Goal: Information Seeking & Learning: Learn about a topic

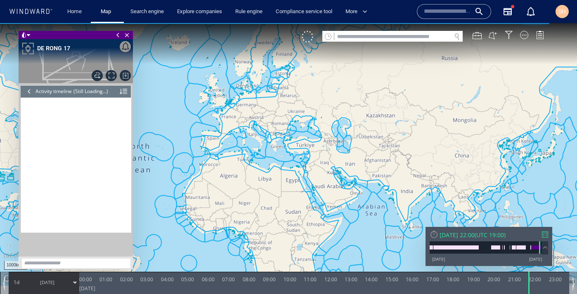
scroll to position [4514, 0]
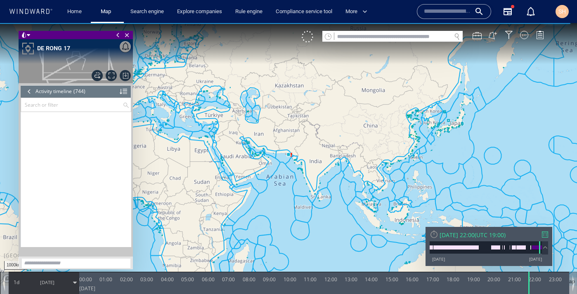
scroll to position [16741, 0]
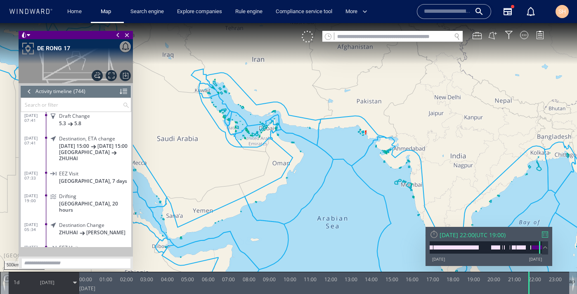
drag, startPoint x: 302, startPoint y: 148, endPoint x: 228, endPoint y: 165, distance: 75.3
click at [228, 165] on canvas "Map" at bounding box center [288, 154] width 577 height 263
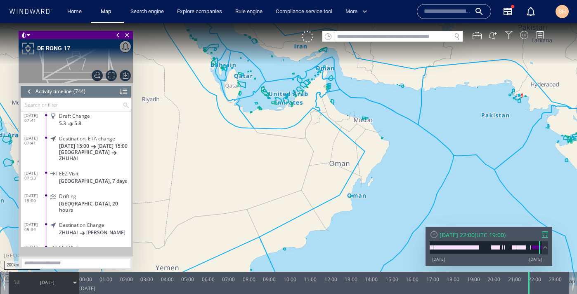
drag, startPoint x: 290, startPoint y: 130, endPoint x: 224, endPoint y: 174, distance: 79.5
click at [224, 174] on canvas "Map" at bounding box center [288, 154] width 577 height 263
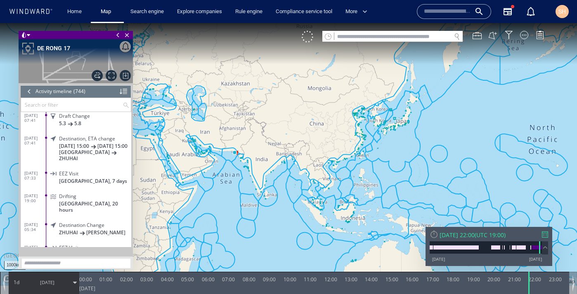
drag, startPoint x: 242, startPoint y: 180, endPoint x: 245, endPoint y: 121, distance: 59.1
click at [246, 120] on canvas "Map" at bounding box center [288, 154] width 577 height 263
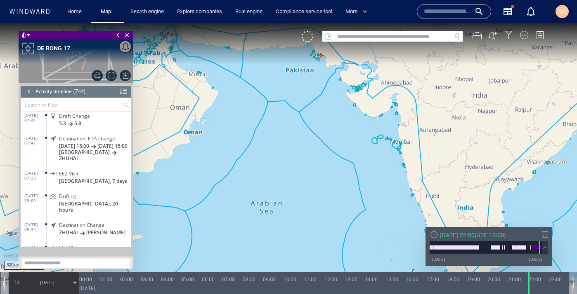
drag, startPoint x: 245, startPoint y: 121, endPoint x: 250, endPoint y: 181, distance: 60.4
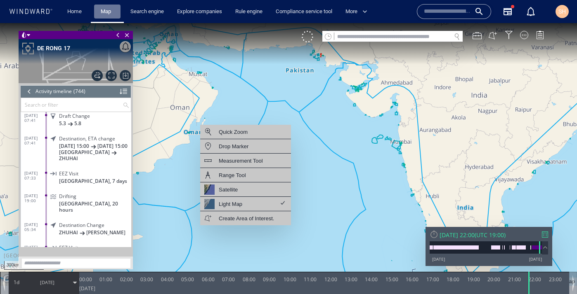
click at [113, 14] on link "Map" at bounding box center [107, 12] width 20 height 14
click at [373, 38] on input "text" at bounding box center [392, 36] width 117 height 11
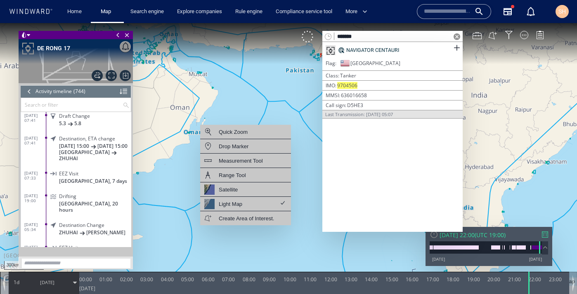
type input "*******"
click at [351, 85] on mark "9704506" at bounding box center [347, 85] width 20 height 7
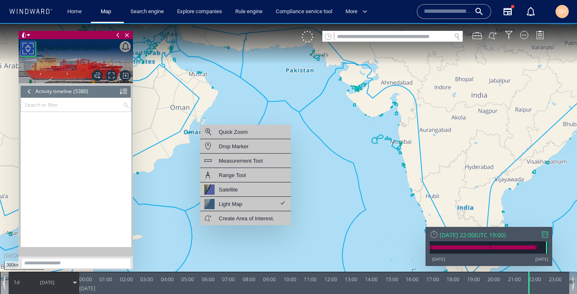
scroll to position [121900, 0]
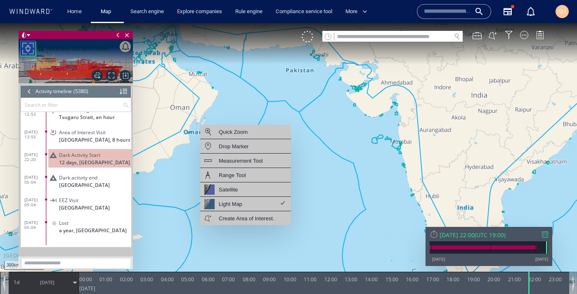
click at [409, 38] on input "text" at bounding box center [392, 36] width 117 height 11
paste input "*******"
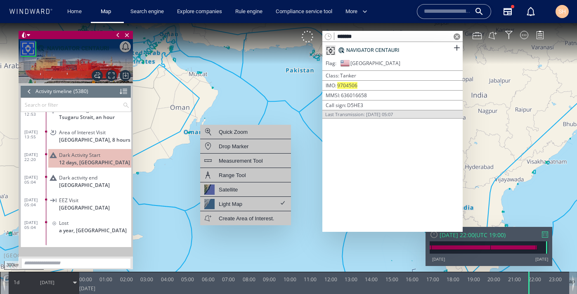
type input "*******"
click at [400, 52] on div "NAVIGATOR CENTAURI" at bounding box center [392, 50] width 140 height 16
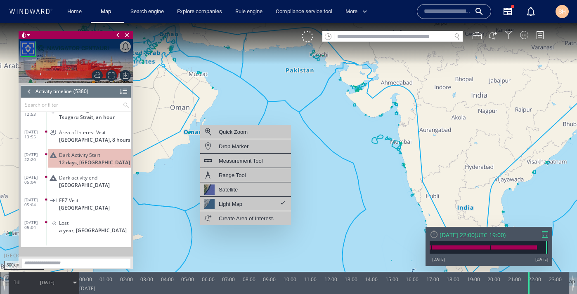
click at [389, 35] on input "text" at bounding box center [392, 36] width 117 height 11
paste input "*******"
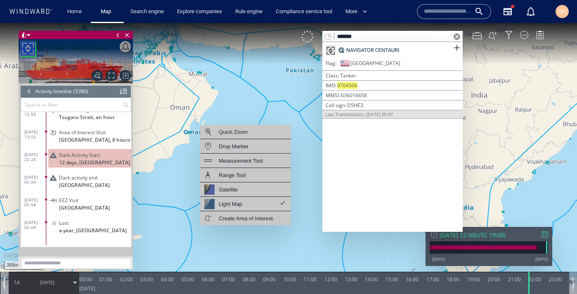
click at [351, 36] on input "*******" at bounding box center [392, 36] width 117 height 11
type input "*******"
click at [289, 106] on canvas "Map" at bounding box center [288, 154] width 577 height 263
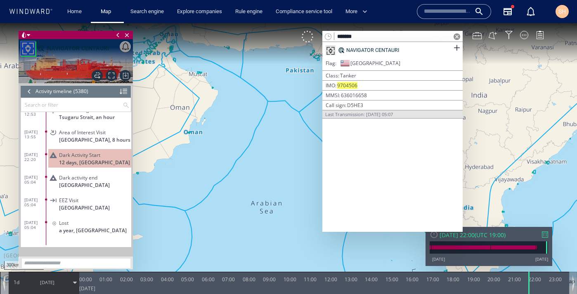
click at [457, 36] on span at bounding box center [456, 36] width 7 height 7
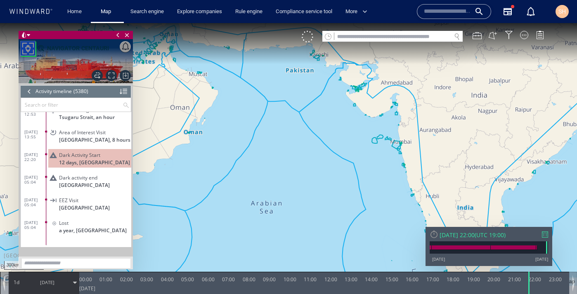
click at [95, 228] on span "a year, [GEOGRAPHIC_DATA]" at bounding box center [93, 231] width 68 height 6
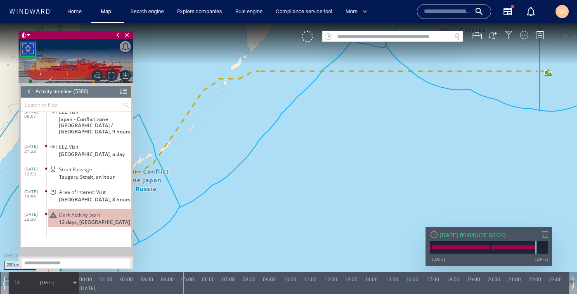
scroll to position [121900, 0]
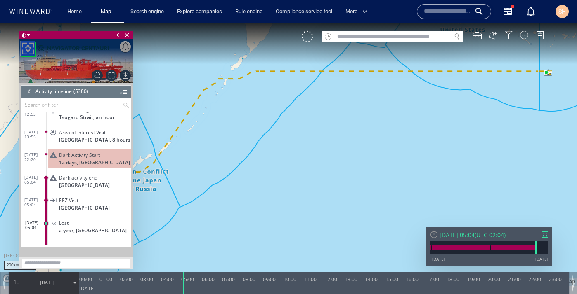
click at [109, 152] on div "Dark Activity Start" at bounding box center [93, 155] width 69 height 6
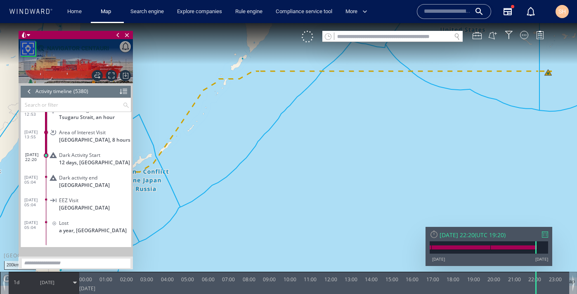
click at [85, 220] on div "Lost" at bounding box center [93, 223] width 69 height 6
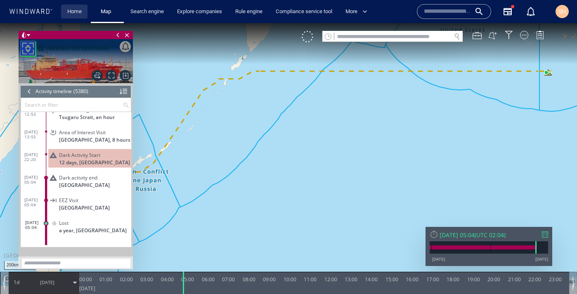
click at [77, 13] on link "Home" at bounding box center [74, 12] width 21 height 14
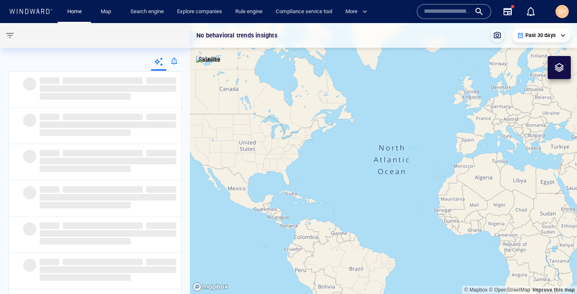
click at [446, 11] on input "text" at bounding box center [447, 11] width 47 height 12
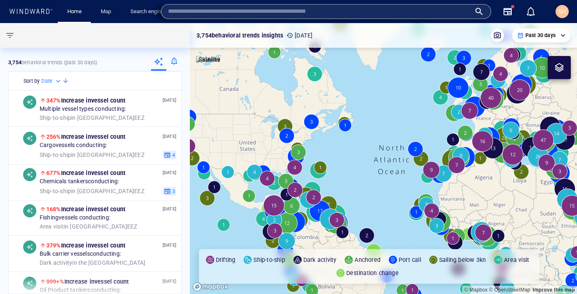
paste input "*******"
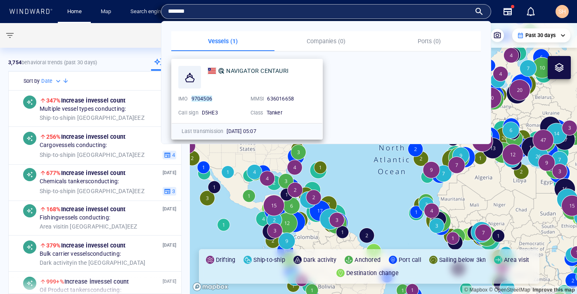
type input "*******"
click at [269, 84] on div "NAVIGATOR CENTAURI" at bounding box center [261, 77] width 108 height 23
click at [269, 72] on span "NAVIGATOR CENTAURI" at bounding box center [257, 71] width 62 height 7
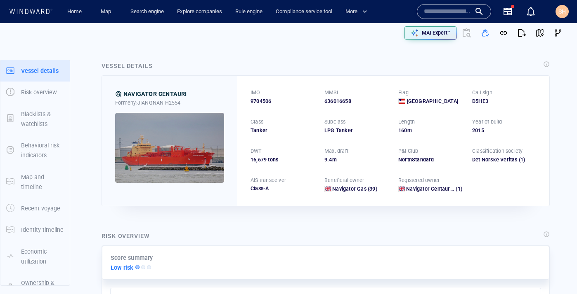
scroll to position [4, 0]
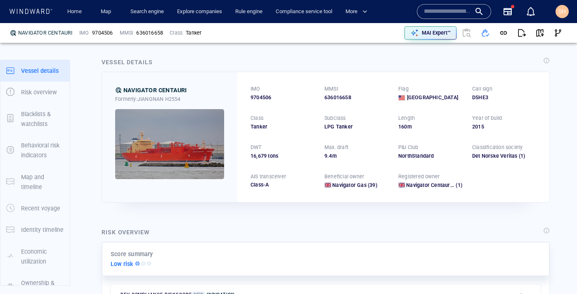
click at [436, 14] on input "text" at bounding box center [447, 11] width 47 height 12
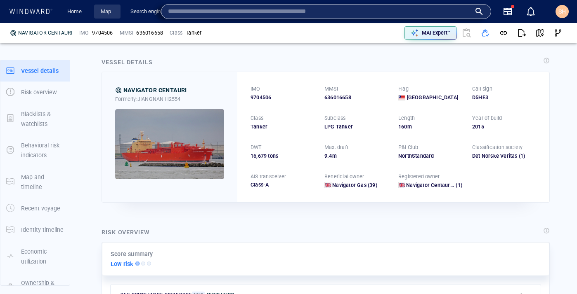
click at [101, 12] on link "Map" at bounding box center [107, 12] width 20 height 14
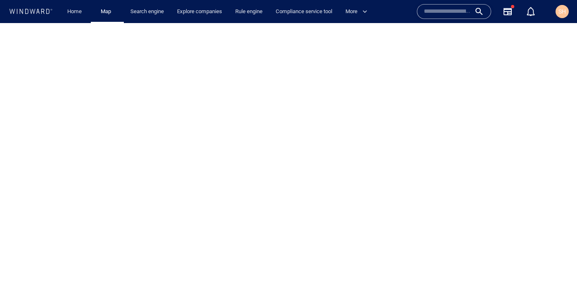
click at [431, 12] on input "text" at bounding box center [447, 11] width 47 height 12
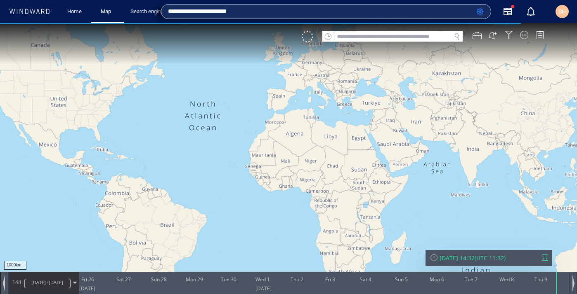
type input "**********"
click at [347, 19] on div "More" at bounding box center [358, 12] width 39 height 24
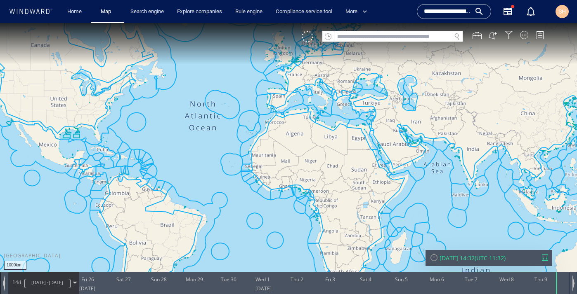
click at [363, 41] on input "text" at bounding box center [392, 36] width 117 height 11
click at [411, 33] on input "text" at bounding box center [392, 36] width 117 height 11
click at [411, 37] on input "text" at bounding box center [392, 36] width 117 height 11
paste input "*******"
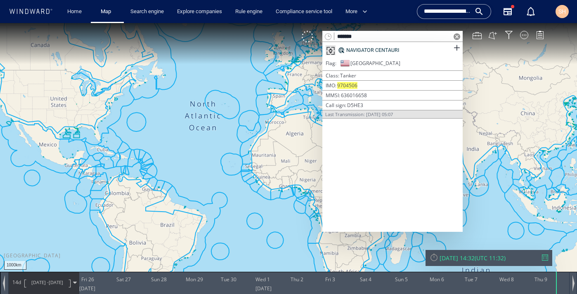
type input "*******"
click at [385, 59] on div "Flag [GEOGRAPHIC_DATA]" at bounding box center [392, 65] width 140 height 12
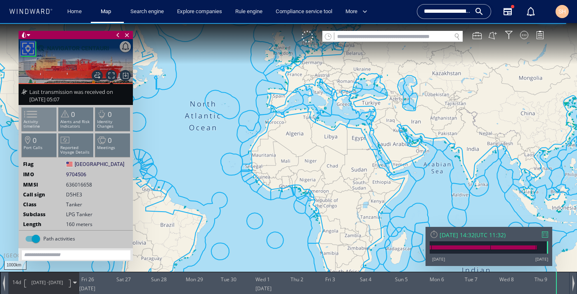
click at [32, 115] on span at bounding box center [25, 114] width 12 height 12
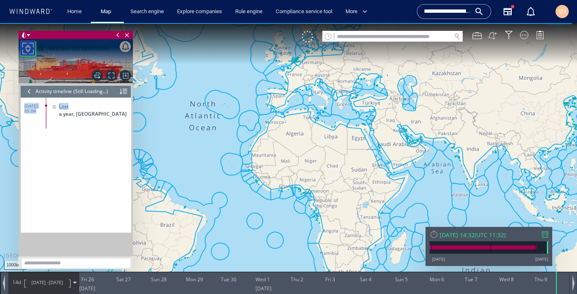
drag, startPoint x: 47, startPoint y: 114, endPoint x: 46, endPoint y: 148, distance: 34.3
click at [46, 148] on div "12/10/24 05:04 Lost a year, United States" at bounding box center [76, 165] width 110 height 135
click at [73, 156] on div "12/10/24 05:04 Lost a year, United States" at bounding box center [76, 165] width 110 height 135
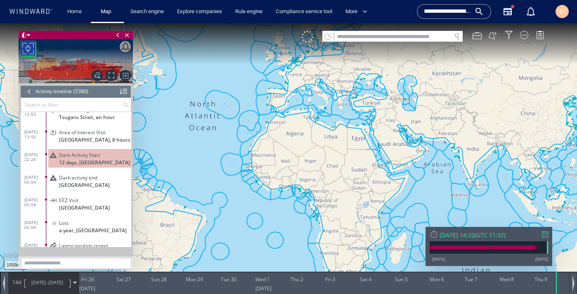
scroll to position [121915, 0]
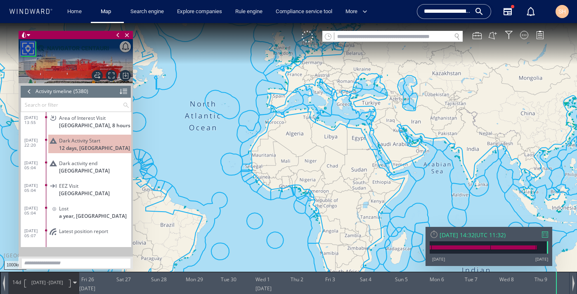
click at [448, 15] on input "**********" at bounding box center [447, 11] width 47 height 12
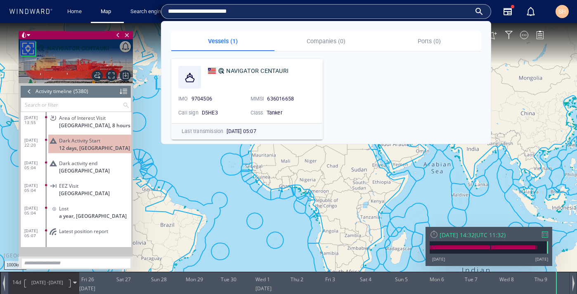
click at [448, 15] on input "**********" at bounding box center [319, 11] width 303 height 12
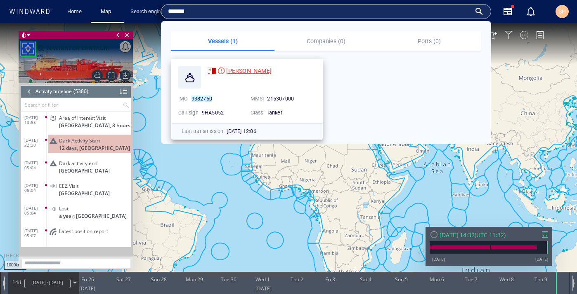
type input "*******"
click at [264, 69] on span "MINERVA GLORIA" at bounding box center [248, 71] width 45 height 7
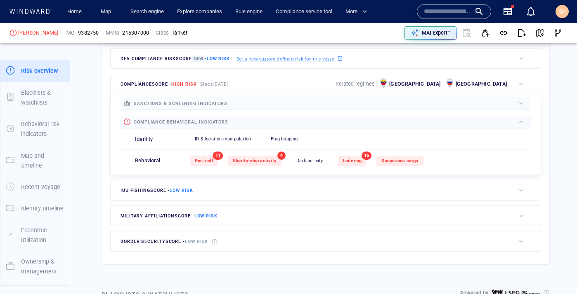
scroll to position [282, 0]
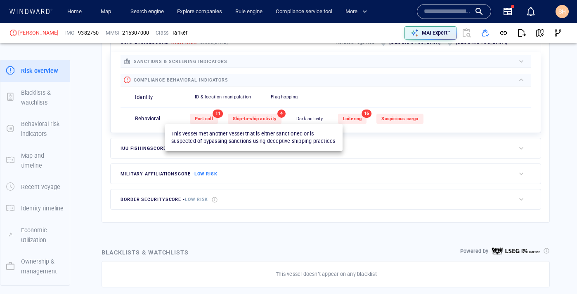
click at [273, 118] on span "Ship-to-ship activity" at bounding box center [255, 118] width 44 height 5
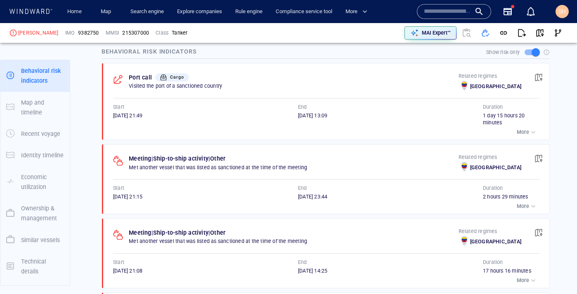
scroll to position [547, 0]
click at [546, 78] on button "button" at bounding box center [538, 78] width 18 height 18
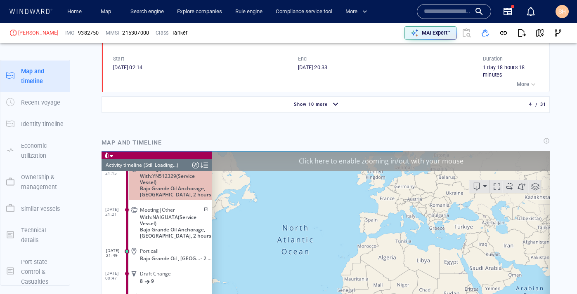
scroll to position [3675, 0]
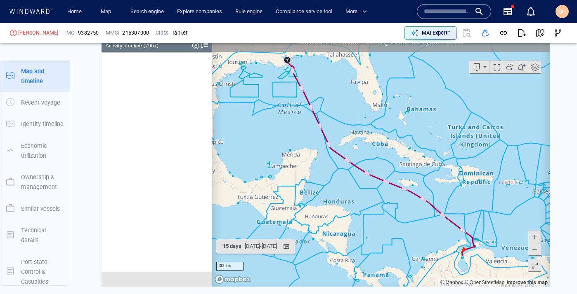
scroll to position [180497, 0]
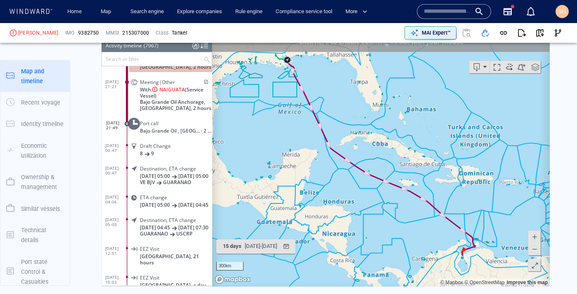
click at [549, 39] on div at bounding box center [558, 33] width 18 height 18
click at [545, 38] on button "button" at bounding box center [539, 33] width 18 height 18
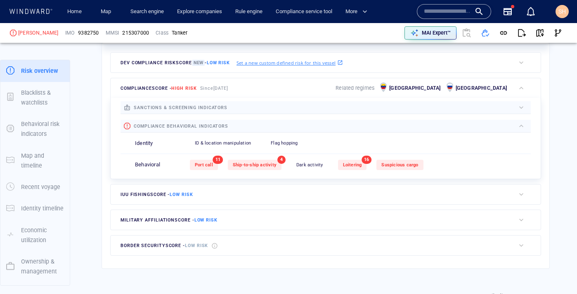
scroll to position [192, 0]
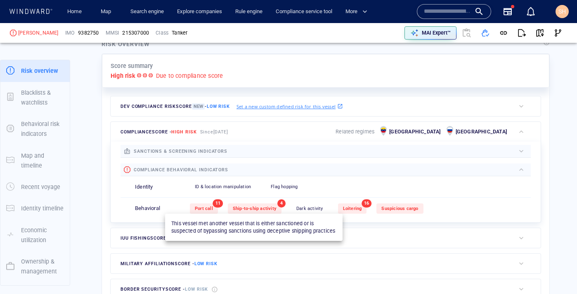
click at [268, 205] on div "Ship-to-ship activity" at bounding box center [255, 209] width 54 height 10
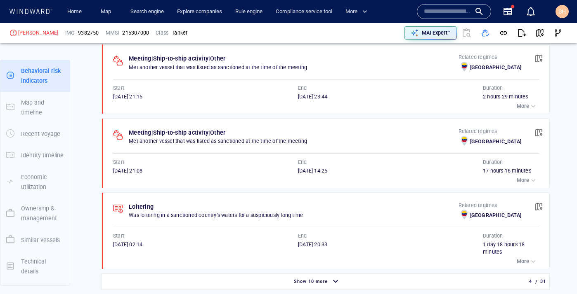
scroll to position [678, 0]
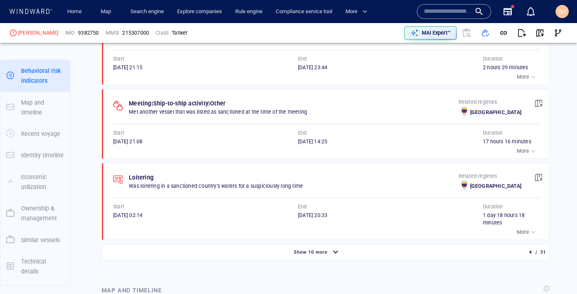
click at [308, 264] on div "Behavioral risk indicators Show risk only Port call Cargo Visited the port of a…" at bounding box center [325, 90] width 461 height 358
click at [314, 256] on div "Show 10 more" at bounding box center [310, 252] width 37 height 11
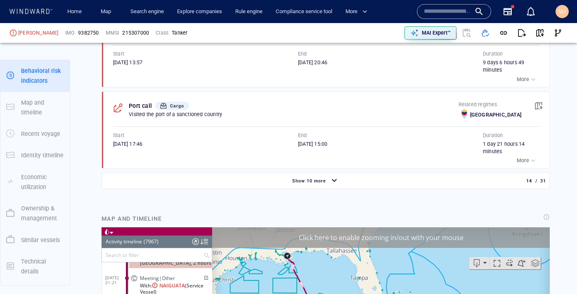
scroll to position [1571, 0]
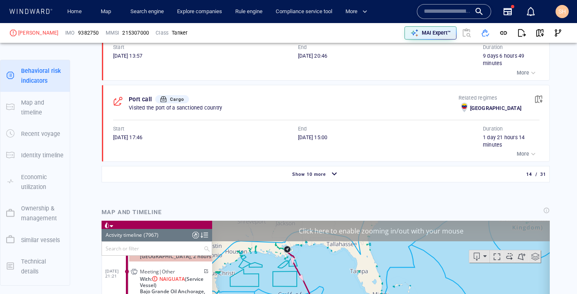
click at [278, 181] on div "Show 10 more" at bounding box center [316, 174] width 424 height 14
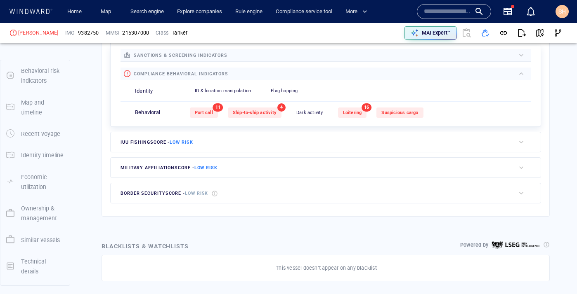
scroll to position [21, 0]
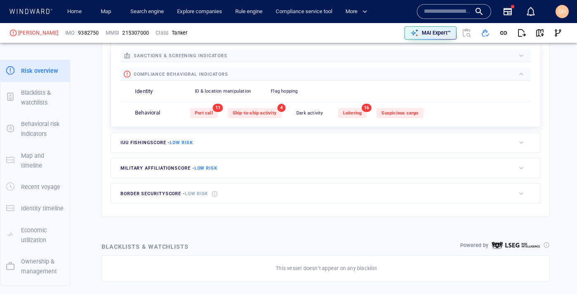
click at [280, 118] on div "Port call 11 Ship-to-ship activity 4 Dark activity 0 Loitering 16 Suspicious ca…" at bounding box center [360, 113] width 341 height 20
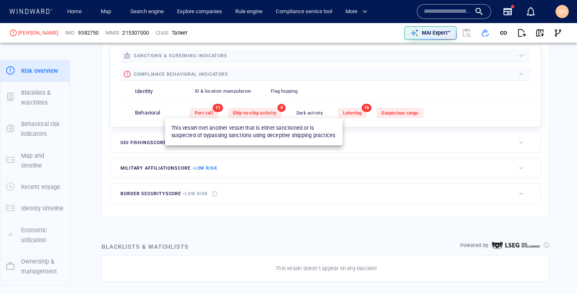
click at [277, 114] on div "Ship-to-ship activity" at bounding box center [255, 113] width 54 height 10
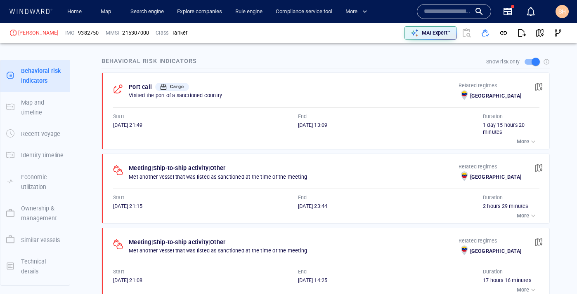
scroll to position [541, 0]
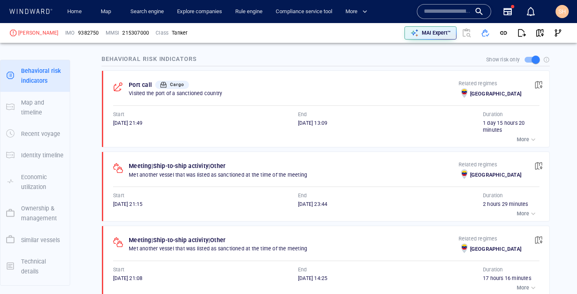
click at [438, 14] on input "text" at bounding box center [447, 11] width 47 height 12
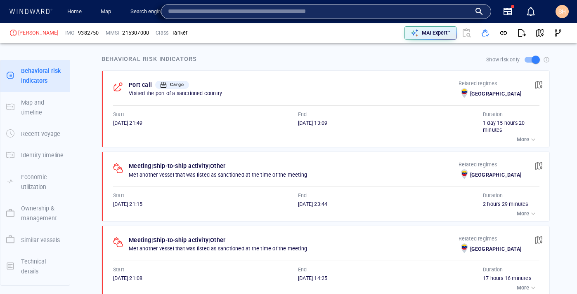
click at [384, 12] on input "text" at bounding box center [319, 11] width 303 height 12
paste input "*******"
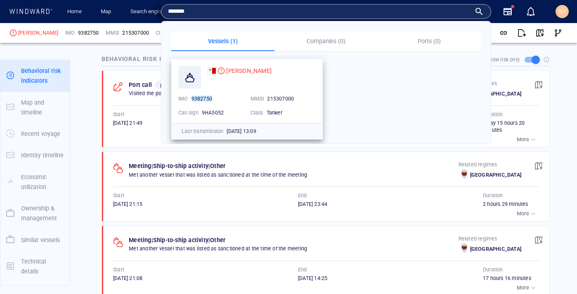
type input "*******"
click at [285, 83] on div "[PERSON_NAME]" at bounding box center [261, 77] width 108 height 23
click at [275, 94] on div "215307000" at bounding box center [291, 99] width 52 height 11
click at [255, 72] on span "[PERSON_NAME]" at bounding box center [248, 71] width 45 height 7
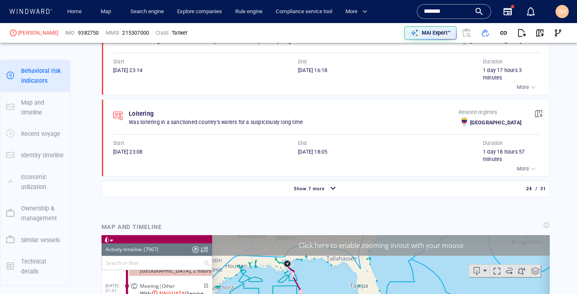
scroll to position [2361, 0]
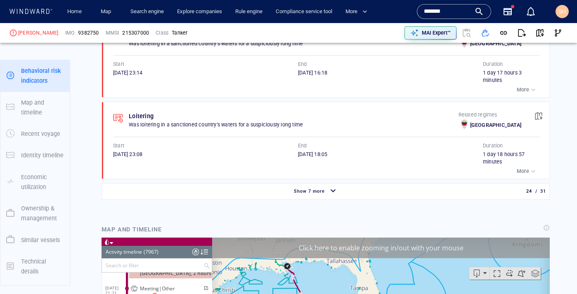
click at [319, 188] on div "Show 7 more" at bounding box center [309, 191] width 34 height 11
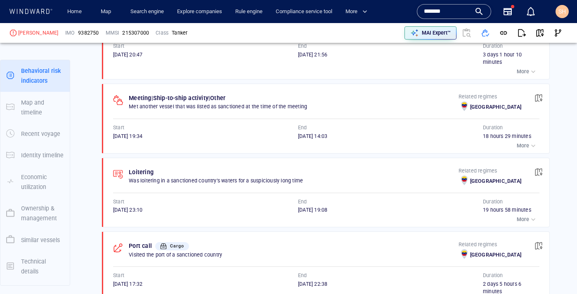
scroll to position [2537, 0]
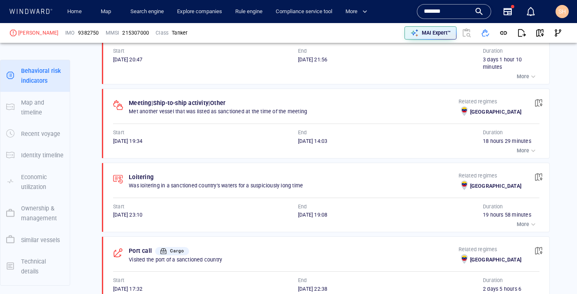
click at [134, 140] on span "25/11/2024 19:34" at bounding box center [127, 141] width 29 height 6
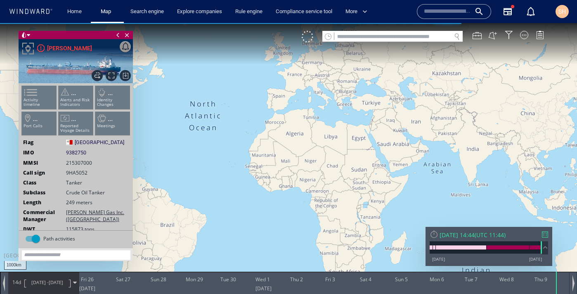
click at [547, 255] on div "25/12/12 09/10/25" at bounding box center [488, 252] width 118 height 21
click at [548, 236] on div "Thu 09/10/2025 14:44 ( UTC 11:44 ) 25/12/12 09/10/25" at bounding box center [488, 246] width 127 height 39
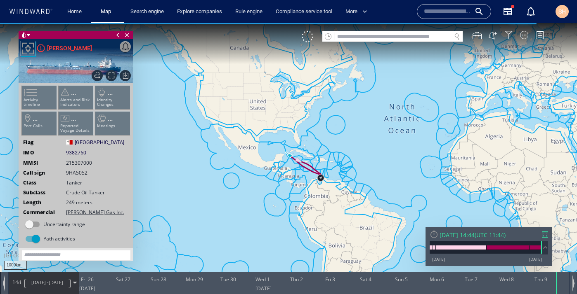
click at [46, 94] on ul "Activity timeline ... Alerts and Risk Indicators ... Identity Changes ... Port …" at bounding box center [76, 112] width 111 height 58
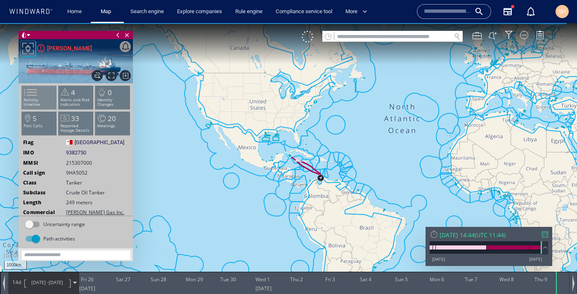
click at [26, 87] on span at bounding box center [25, 93] width 12 height 12
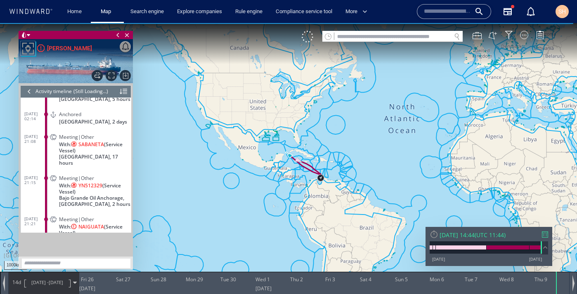
scroll to position [3594, 0]
click at [84, 154] on span "Venezuela, 17 hours" at bounding box center [95, 160] width 72 height 12
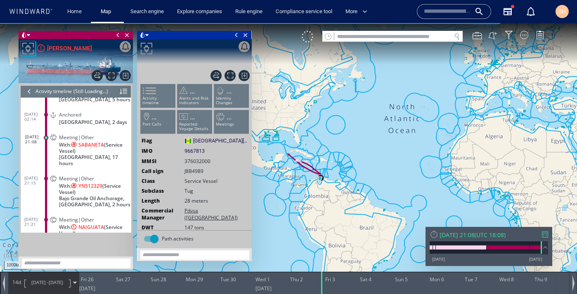
click at [13, 288] on div "14d 25/09/25 - 09/10/25" at bounding box center [44, 283] width 70 height 21
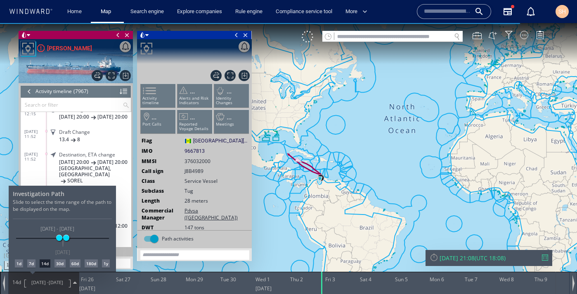
click at [18, 264] on div "1d" at bounding box center [19, 264] width 8 height 8
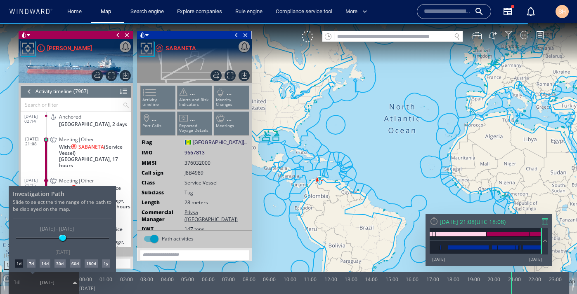
click at [400, 208] on div at bounding box center [288, 158] width 577 height 271
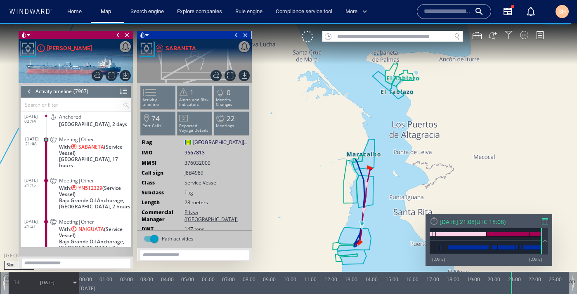
drag, startPoint x: 376, startPoint y: 213, endPoint x: 367, endPoint y: 129, distance: 84.3
click at [367, 129] on canvas "Map" at bounding box center [288, 154] width 577 height 263
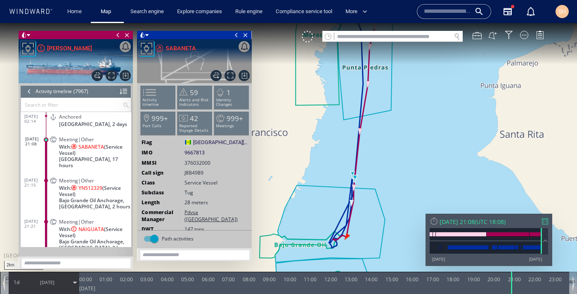
click at [31, 92] on div at bounding box center [29, 91] width 9 height 12
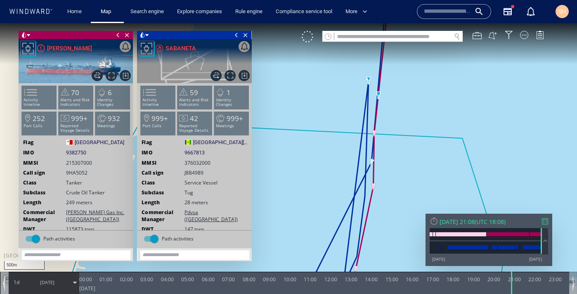
drag, startPoint x: 354, startPoint y: 179, endPoint x: 348, endPoint y: 253, distance: 74.5
click at [348, 253] on canvas "Map" at bounding box center [288, 154] width 577 height 263
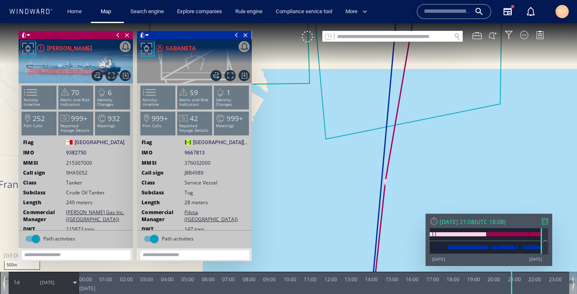
drag, startPoint x: 388, startPoint y: 115, endPoint x: 370, endPoint y: 304, distance: 190.1
click at [370, 294] on html "500m © Mapbox © OpenStreetMap Improve this map 0 0 23:00 Thursday 2 October 202…" at bounding box center [288, 158] width 577 height 271
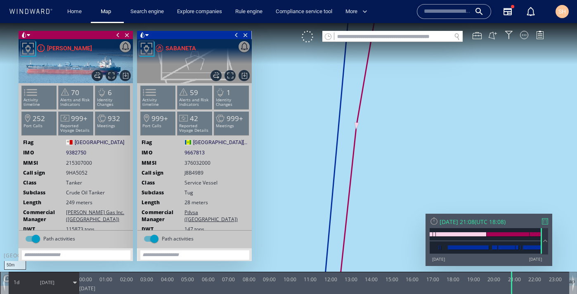
click at [396, 111] on canvas "Map" at bounding box center [288, 154] width 577 height 263
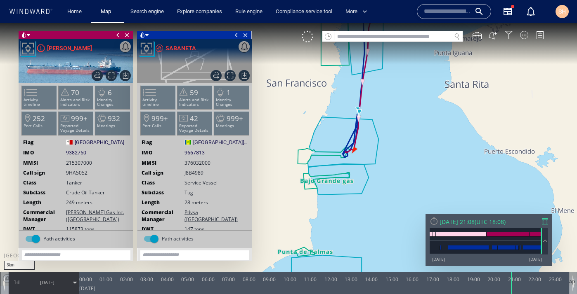
drag, startPoint x: 363, startPoint y: 71, endPoint x: 357, endPoint y: 155, distance: 84.4
click at [357, 155] on canvas "Map" at bounding box center [288, 154] width 577 height 263
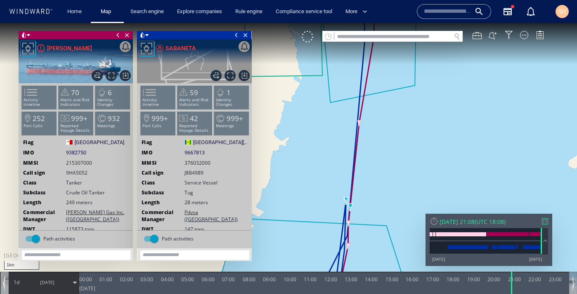
drag, startPoint x: 344, startPoint y: 208, endPoint x: 344, endPoint y: 199, distance: 9.5
click at [344, 199] on canvas "Map" at bounding box center [288, 154] width 577 height 263
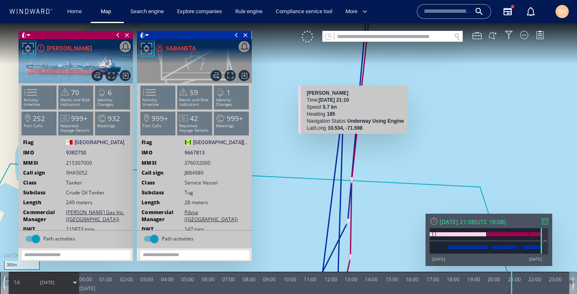
drag, startPoint x: 350, startPoint y: 242, endPoint x: 353, endPoint y: 146, distance: 96.5
click at [353, 146] on canvas "Map" at bounding box center [288, 154] width 577 height 263
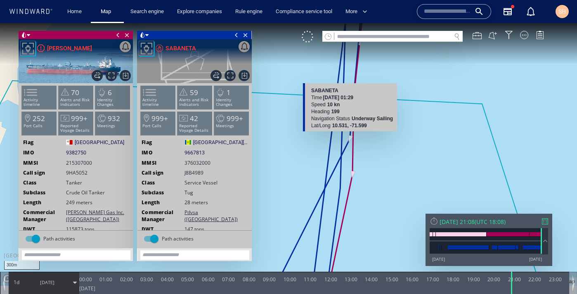
drag, startPoint x: 354, startPoint y: 186, endPoint x: 356, endPoint y: 137, distance: 49.9
click at [356, 137] on canvas "Map" at bounding box center [288, 154] width 577 height 263
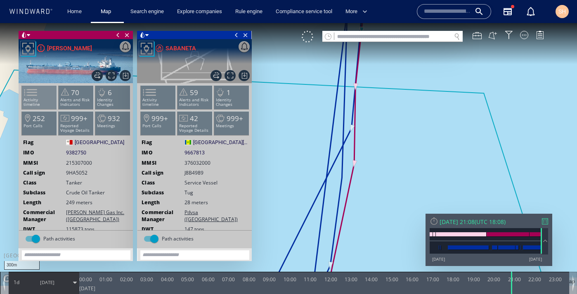
click at [25, 99] on span at bounding box center [25, 93] width 12 height 12
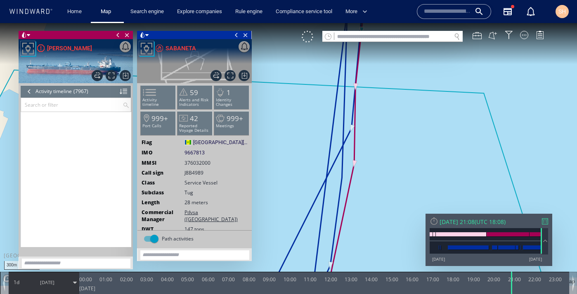
scroll to position [180422, 0]
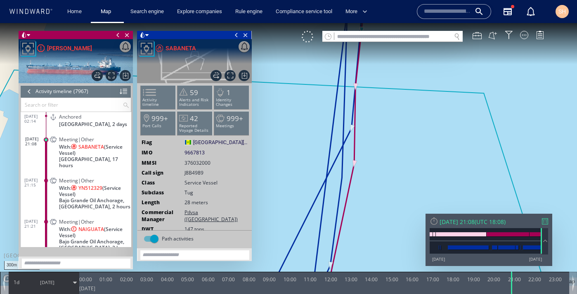
click at [106, 198] on span "Bajo Grande Oil Anchorage, Venezuela, 2 hours" at bounding box center [95, 204] width 72 height 12
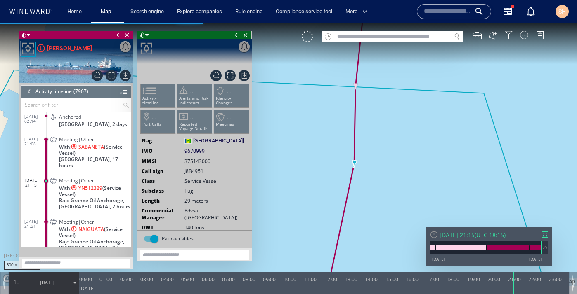
scroll to position [180445, 0]
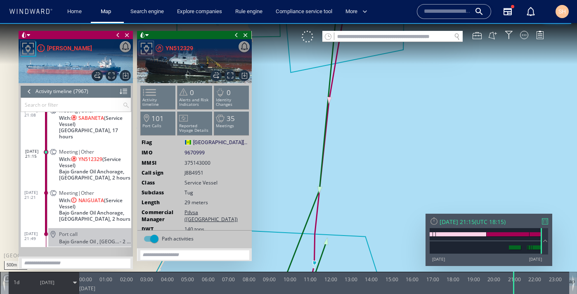
drag, startPoint x: 320, startPoint y: 175, endPoint x: 304, endPoint y: 297, distance: 122.3
click at [304, 294] on html "500m © Mapbox © OpenStreetMap Improve this map 0 0 23:00 Thursday 2 October 202…" at bounding box center [288, 158] width 577 height 271
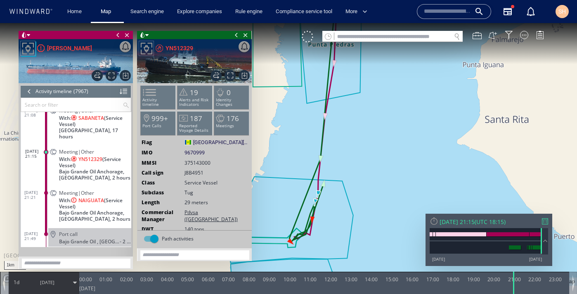
drag, startPoint x: 313, startPoint y: 246, endPoint x: 316, endPoint y: 173, distance: 73.5
click at [316, 173] on canvas "Map" at bounding box center [288, 154] width 577 height 263
click at [107, 200] on span "With: NAIGUATA (Service Vessel)" at bounding box center [95, 204] width 72 height 12
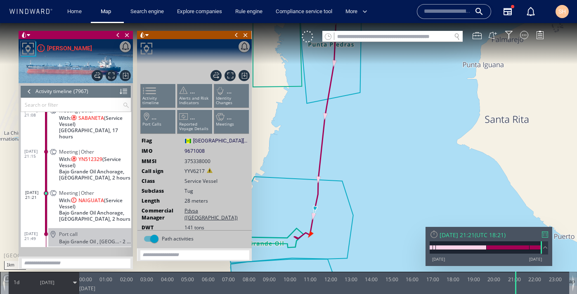
scroll to position [180467, 0]
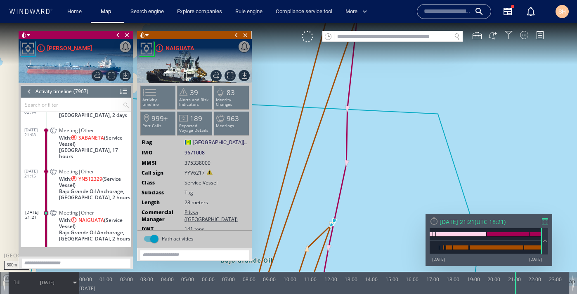
scroll to position [180440, 0]
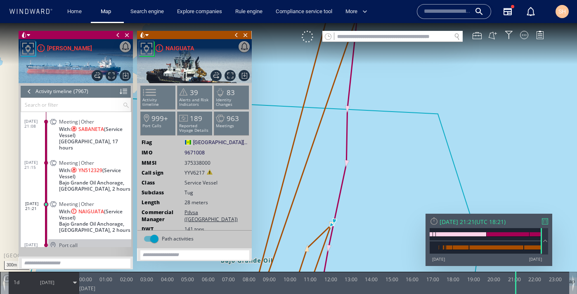
click at [88, 209] on span "With: NAIGUATA (Service Vessel)" at bounding box center [95, 215] width 72 height 12
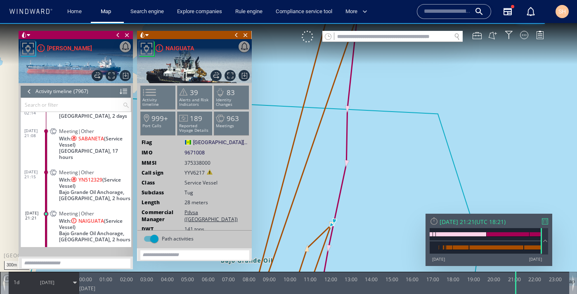
scroll to position [180427, 0]
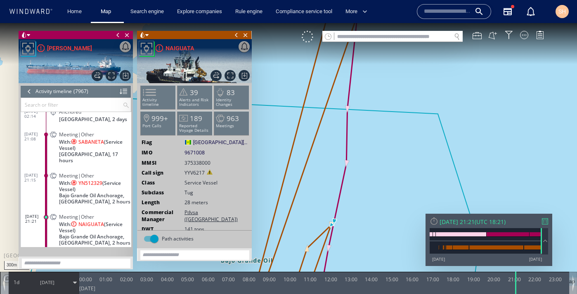
click at [94, 151] on span "Venezuela, 17 hours" at bounding box center [95, 157] width 72 height 12
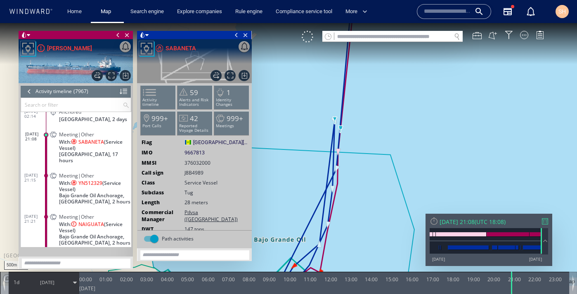
click at [64, 193] on span "Bajo Grande Oil Anchorage, [GEOGRAPHIC_DATA], 2 hours" at bounding box center [95, 199] width 72 height 12
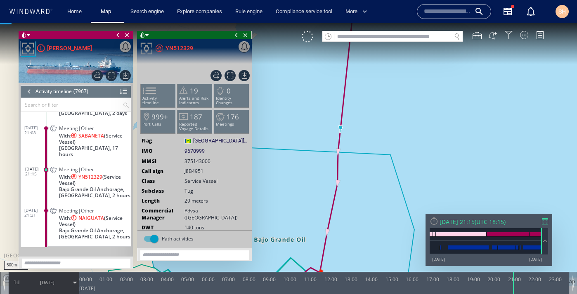
scroll to position [180445, 0]
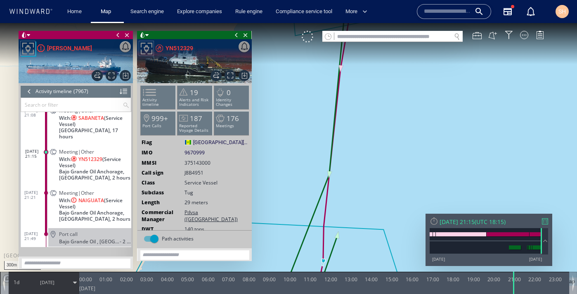
drag, startPoint x: 333, startPoint y: 90, endPoint x: 320, endPoint y: 188, distance: 99.1
click at [320, 188] on canvas "Map" at bounding box center [288, 154] width 577 height 263
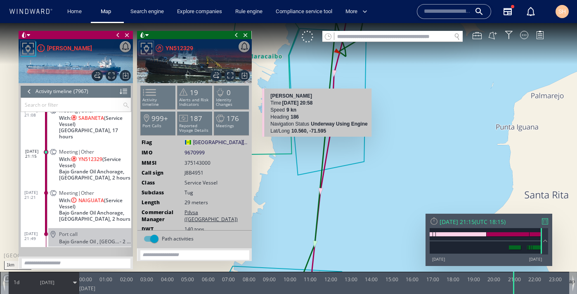
drag, startPoint x: 319, startPoint y: 196, endPoint x: 315, endPoint y: 141, distance: 55.0
click at [315, 141] on canvas "Map" at bounding box center [288, 154] width 577 height 263
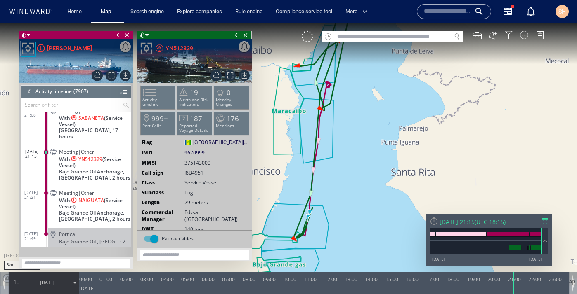
click at [539, 221] on div "Thu 02/10/2025 21:15 ( UTC 18:15 )" at bounding box center [488, 222] width 118 height 8
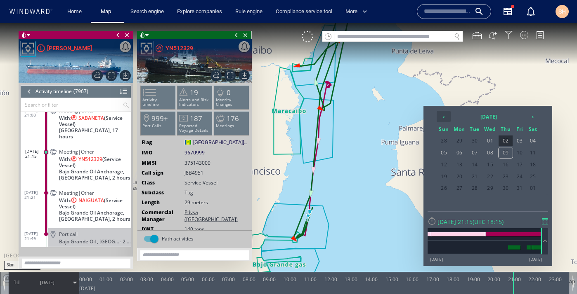
click at [447, 118] on th "‹" at bounding box center [443, 117] width 14 height 12
click at [448, 152] on span "07" at bounding box center [444, 153] width 14 height 11
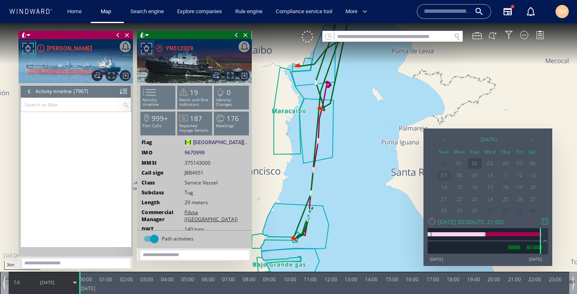
scroll to position [179401, 0]
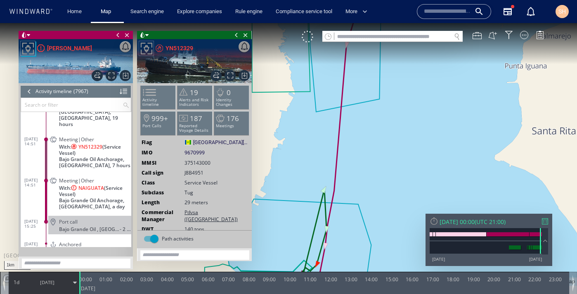
drag, startPoint x: 389, startPoint y: 210, endPoint x: 422, endPoint y: 103, distance: 111.9
click at [422, 103] on canvas "Map" at bounding box center [288, 154] width 577 height 263
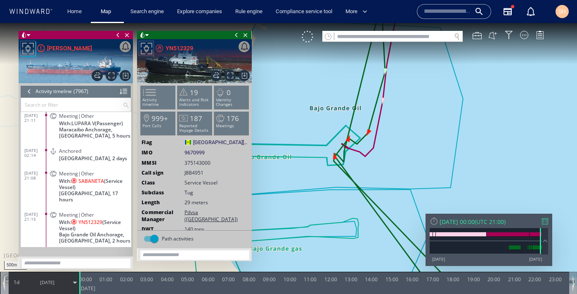
scroll to position [180382, 0]
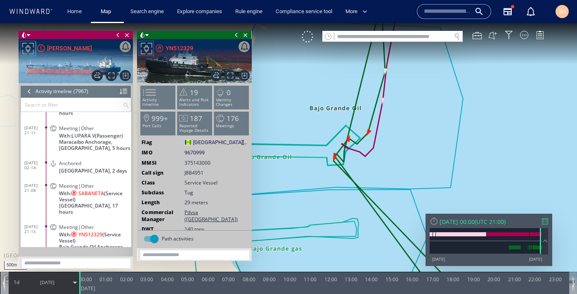
click at [90, 203] on span "[GEOGRAPHIC_DATA], 17 hours" at bounding box center [95, 209] width 72 height 12
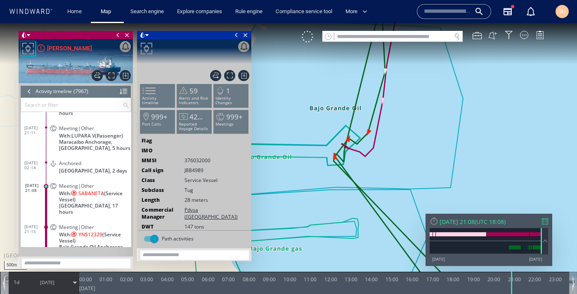
scroll to position [180422, 0]
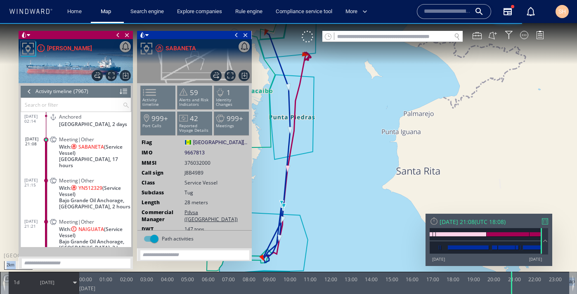
drag, startPoint x: 306, startPoint y: 215, endPoint x: 343, endPoint y: 162, distance: 64.9
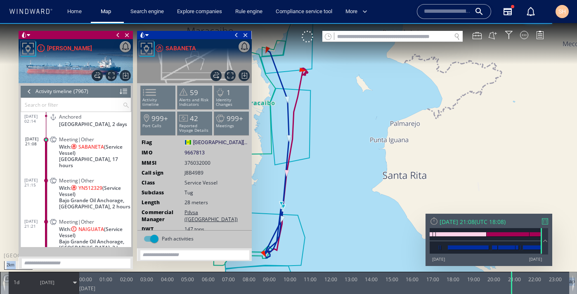
drag, startPoint x: 325, startPoint y: 183, endPoint x: 372, endPoint y: 160, distance: 52.4
click at [372, 160] on canvas "Map" at bounding box center [288, 154] width 577 height 263
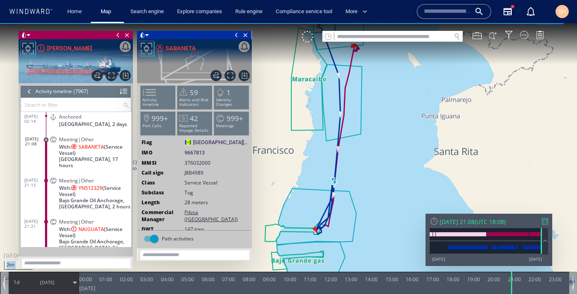
click at [24, 286] on div "1d 02/10/25" at bounding box center [44, 283] width 70 height 21
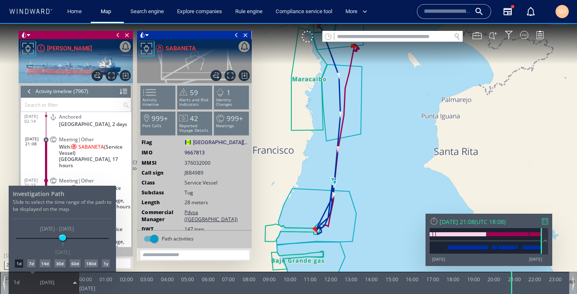
click at [20, 263] on div "1d" at bounding box center [19, 264] width 8 height 8
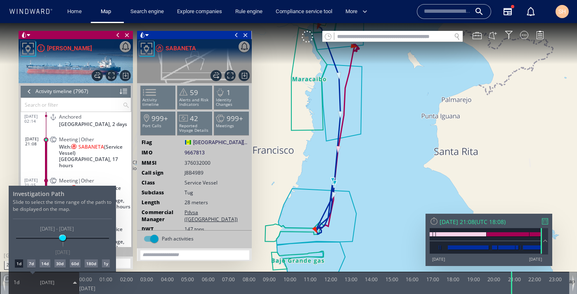
click at [432, 79] on div at bounding box center [288, 158] width 577 height 271
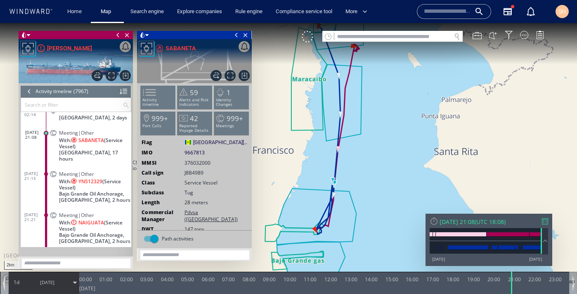
scroll to position [180426, 0]
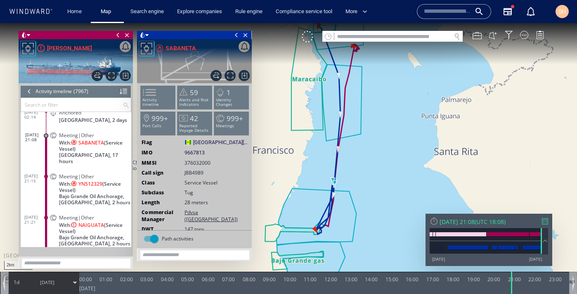
click at [474, 219] on div "Thu 02/10/2025 21:08" at bounding box center [456, 222] width 35 height 8
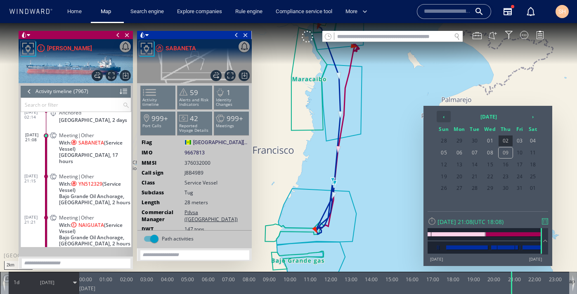
click at [444, 119] on th "‹" at bounding box center [443, 117] width 14 height 12
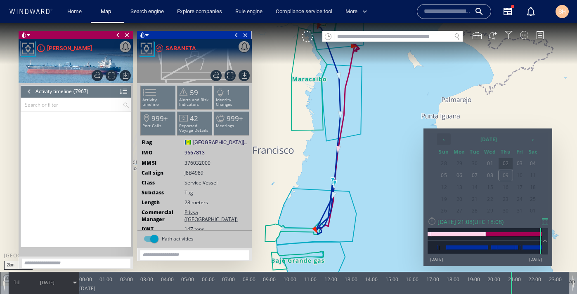
scroll to position [179220, 0]
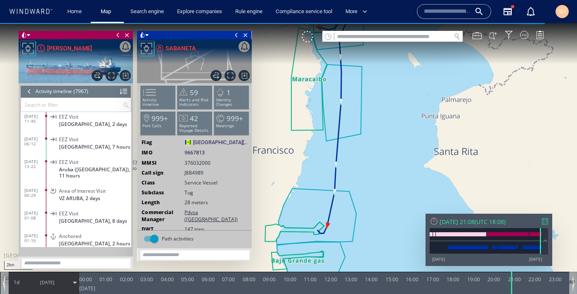
click at [504, 224] on span "UTC 18:08" at bounding box center [490, 222] width 28 height 8
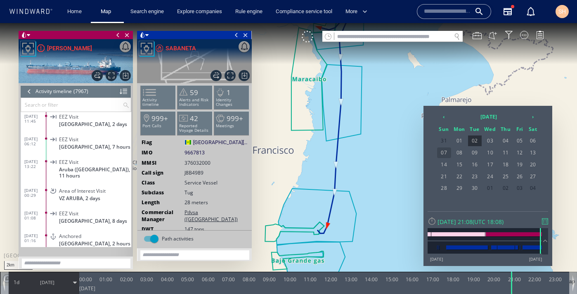
click at [447, 156] on span "07" at bounding box center [444, 153] width 14 height 11
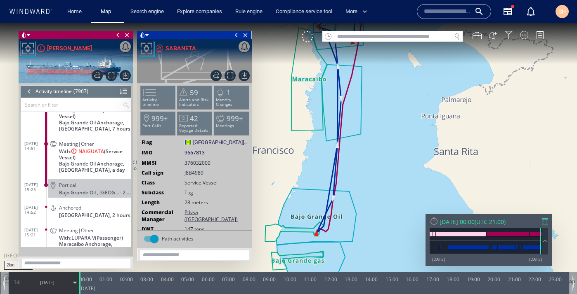
scroll to position [179435, 0]
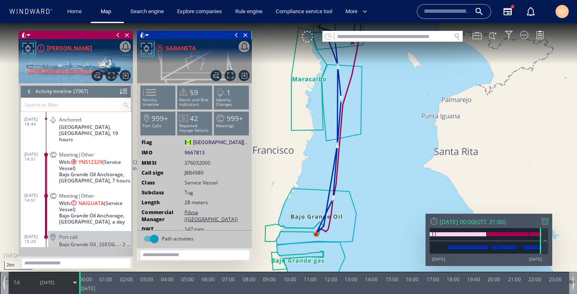
click at [66, 205] on span "With: NAIGUATA (Service Vessel)" at bounding box center [95, 206] width 72 height 12
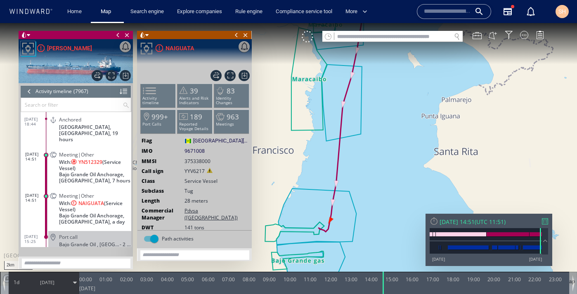
scroll to position [179401, 0]
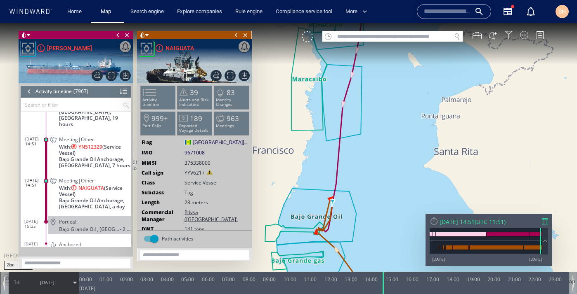
click at [49, 287] on span "07/09/25" at bounding box center [47, 283] width 42 height 21
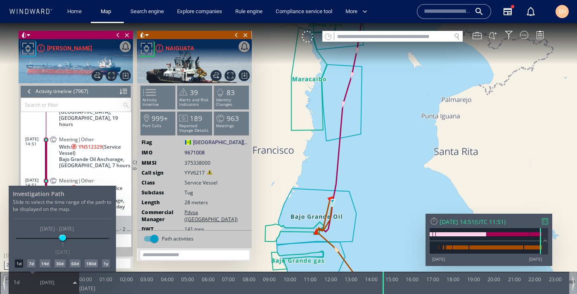
click at [491, 221] on div at bounding box center [288, 158] width 577 height 271
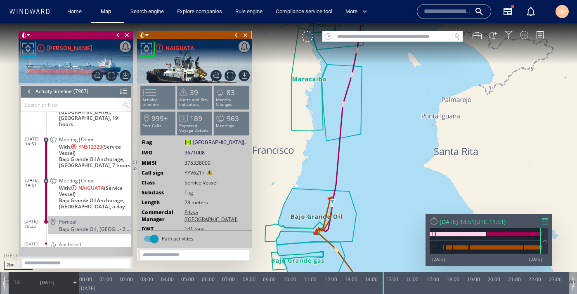
click at [474, 221] on div "Sun 07/09/2025 14:51" at bounding box center [456, 222] width 35 height 8
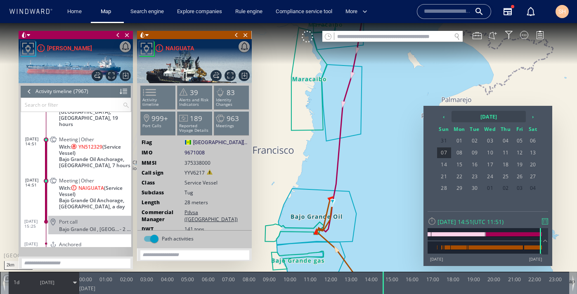
click at [474, 118] on th "2025 September" at bounding box center [488, 117] width 74 height 12
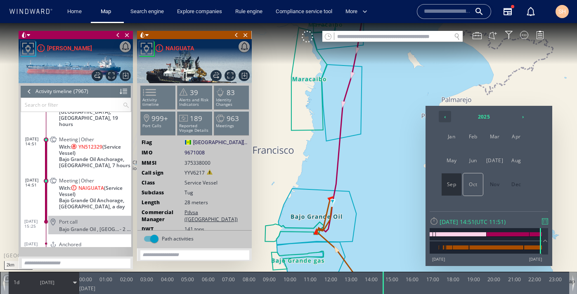
click at [447, 116] on th "‹" at bounding box center [444, 117] width 12 height 12
click at [497, 188] on span "Nov" at bounding box center [495, 185] width 20 height 22
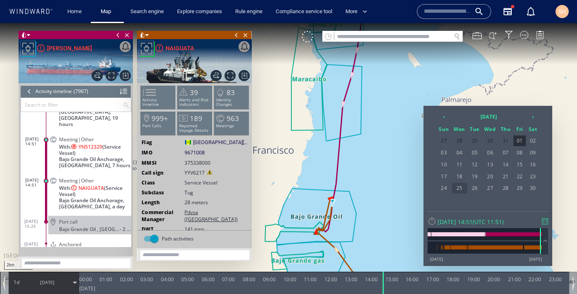
click at [459, 188] on span "25" at bounding box center [459, 188] width 15 height 11
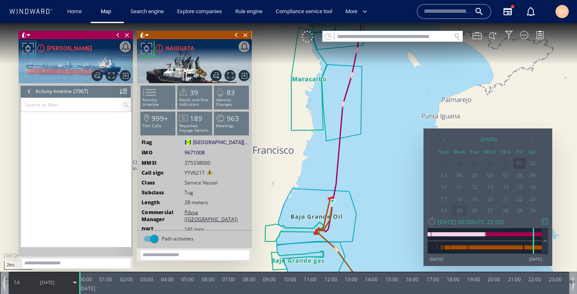
scroll to position [164929, 0]
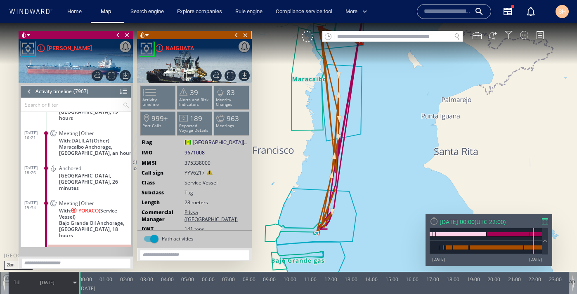
click at [100, 220] on span "Bajo Grande Oil Anchorage, Venezuela, 18 hours" at bounding box center [95, 229] width 72 height 19
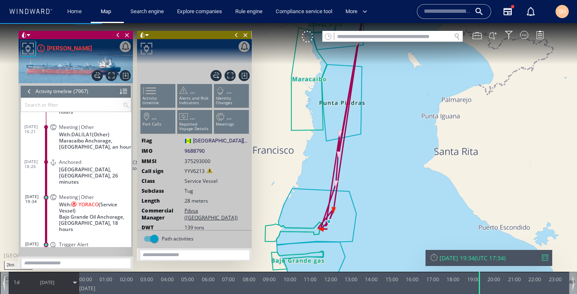
scroll to position [164975, 0]
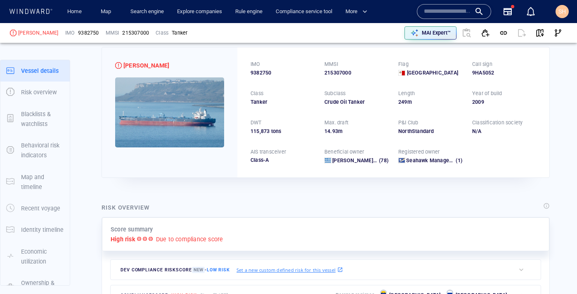
scroll to position [21, 0]
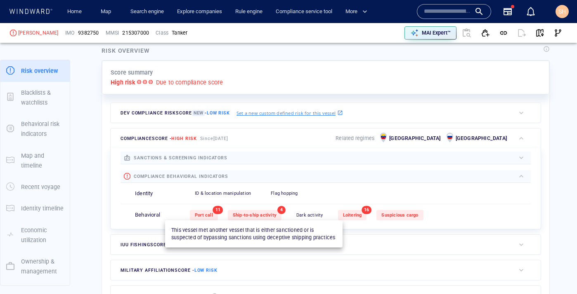
click at [253, 216] on span "Ship-to-ship activity" at bounding box center [255, 215] width 44 height 5
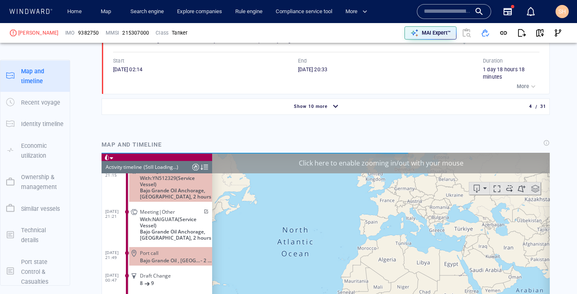
scroll to position [779, 0]
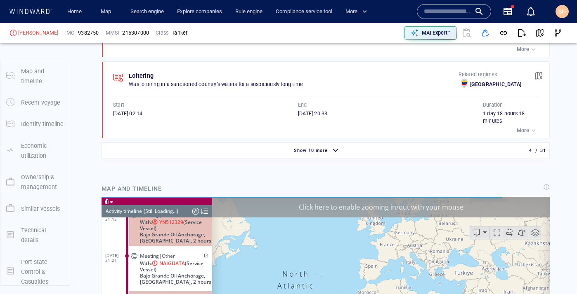
click at [311, 153] on span "Show 10 more" at bounding box center [311, 150] width 34 height 5
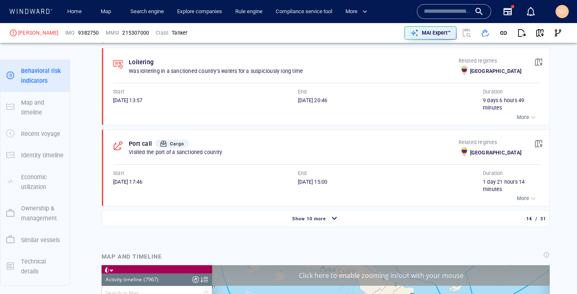
scroll to position [1525, 0]
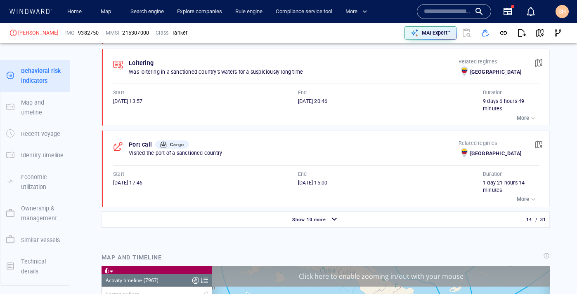
click at [326, 218] on div "Show 10 more" at bounding box center [308, 220] width 37 height 11
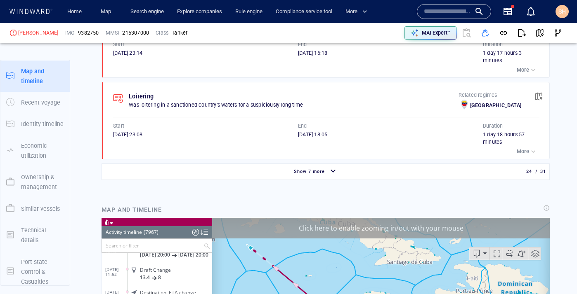
scroll to position [0, 0]
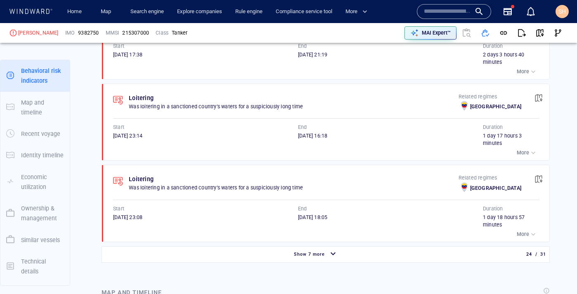
click at [320, 252] on span "Show 7 more" at bounding box center [309, 254] width 31 height 5
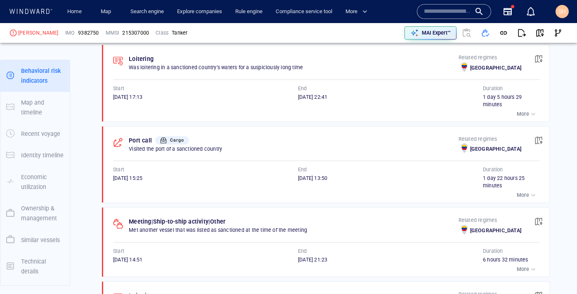
scroll to position [874, 0]
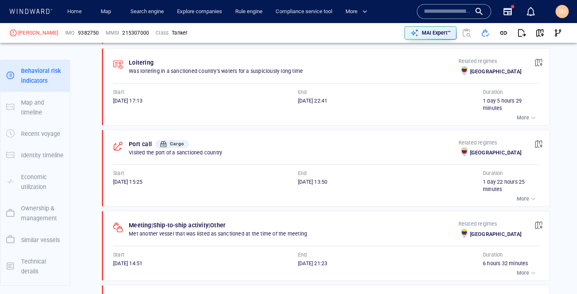
click at [217, 225] on p "Other" at bounding box center [217, 226] width 15 height 10
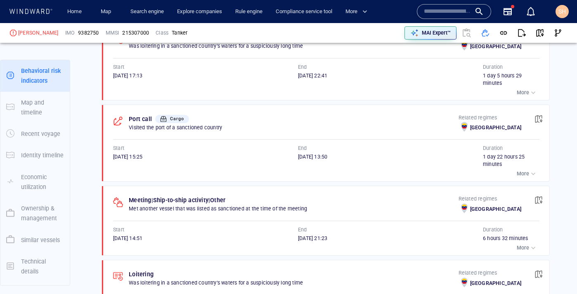
scroll to position [923, 0]
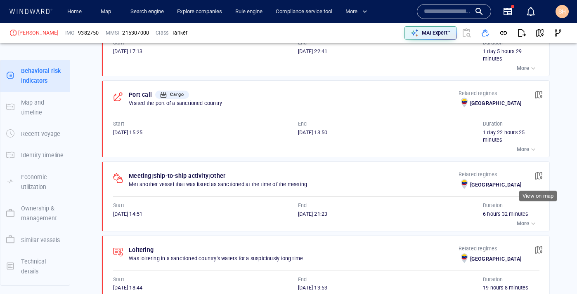
click at [538, 179] on span "button" at bounding box center [538, 176] width 8 height 8
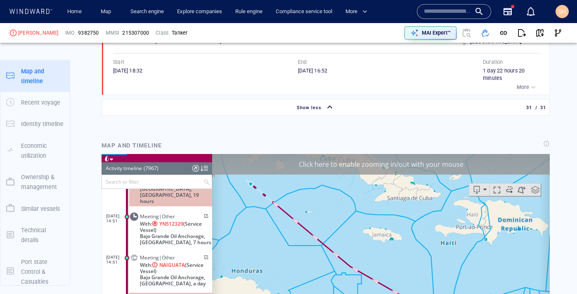
scroll to position [2996, 0]
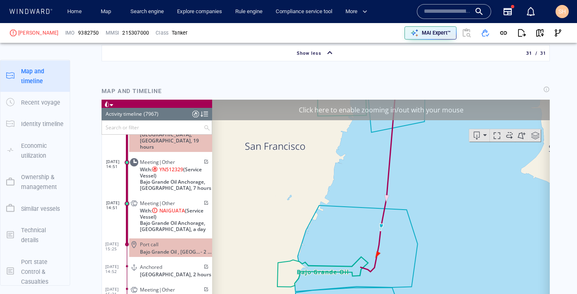
scroll to position [3051, 0]
